Goal: Task Accomplishment & Management: Manage account settings

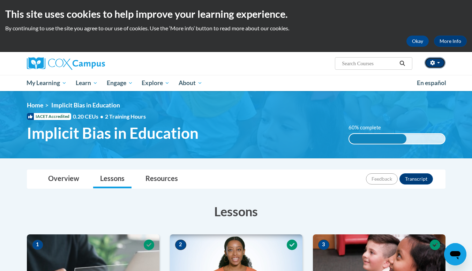
click at [438, 63] on span "button" at bounding box center [438, 62] width 3 height 1
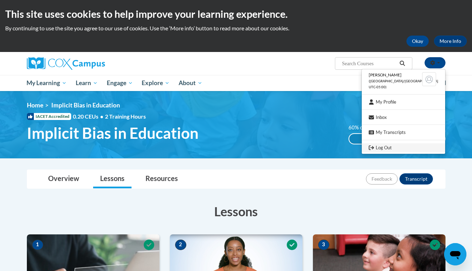
click at [407, 150] on link "Log Out" at bounding box center [403, 147] width 83 height 9
